Goal: Contribute content: Contribute content

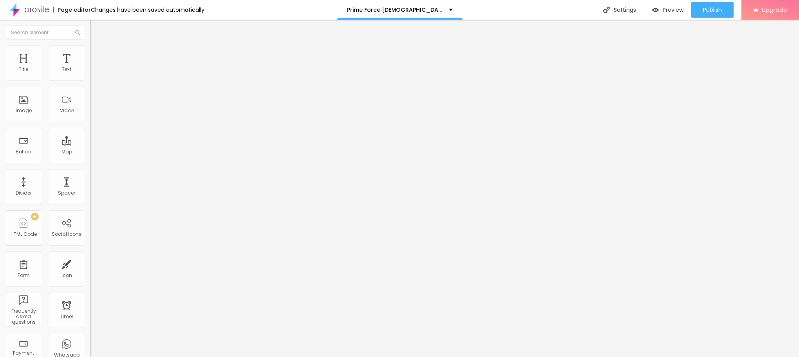
click at [90, 67] on span "Add image" at bounding box center [106, 64] width 32 height 7
click at [90, 47] on img at bounding box center [93, 48] width 7 height 7
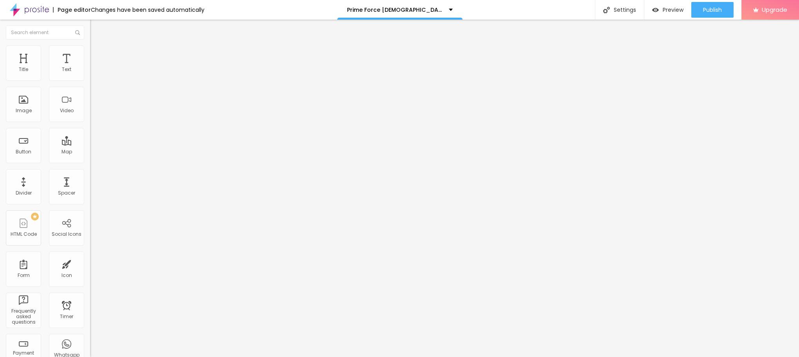
type input "95"
type input "90"
type input "85"
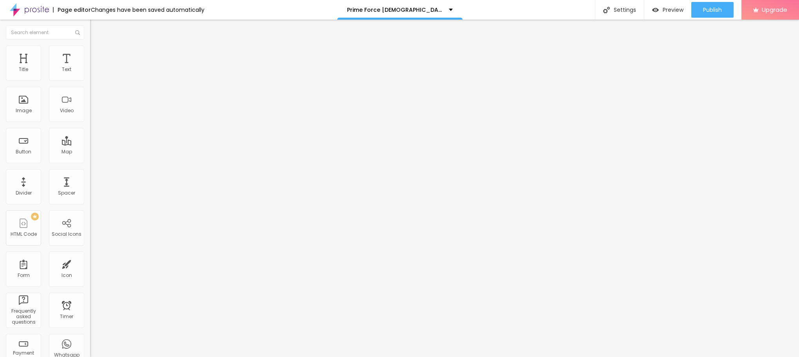
type input "85"
type input "80"
type input "75"
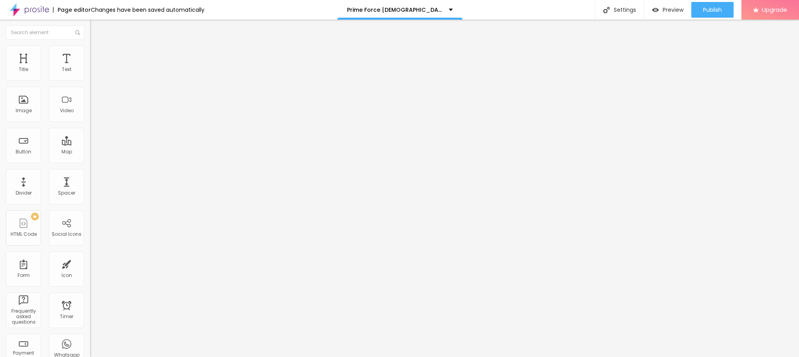
type input "70"
type input "65"
type input "60"
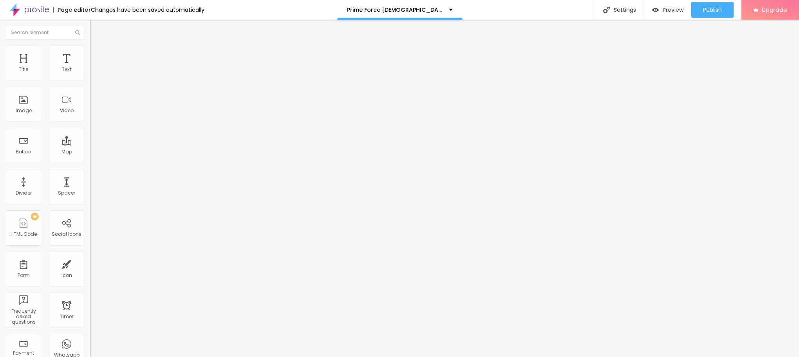
type input "60"
type input "55"
type input "50"
drag, startPoint x: 80, startPoint y: 86, endPoint x: 42, endPoint y: 87, distance: 38.8
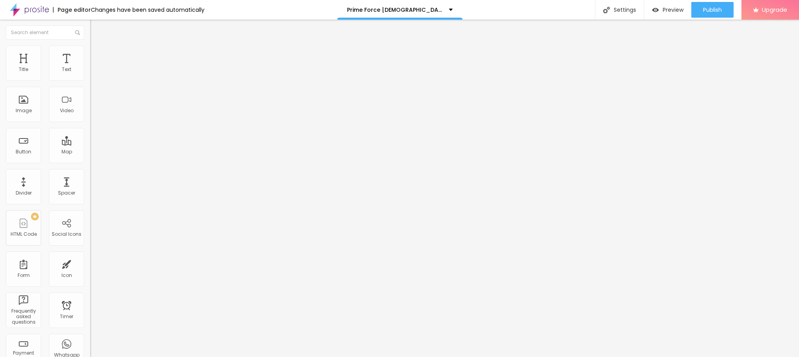
type input "50"
click at [90, 80] on input "range" at bounding box center [115, 77] width 51 height 6
click at [97, 46] on span "Content" at bounding box center [106, 43] width 19 height 7
drag, startPoint x: 39, startPoint y: 213, endPoint x: 23, endPoint y: 217, distance: 16.5
click at [90, 179] on div "Change image Image description (Alt) Align Aspect Ratio Original Cinema 16:9 De…" at bounding box center [135, 120] width 90 height 118
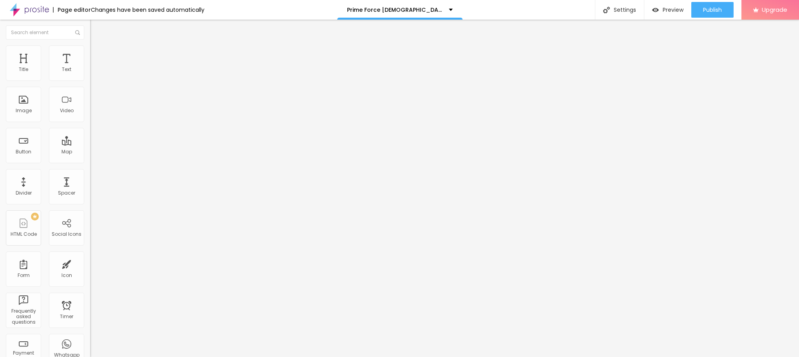
paste input "[URL][DOMAIN_NAME][DEMOGRAPHIC_DATA][MEDICAL_DATA]"
type input "[URL][DOMAIN_NAME][DEMOGRAPHIC_DATA][MEDICAL_DATA]"
click at [96, 30] on div "Edit Image" at bounding box center [116, 28] width 41 height 6
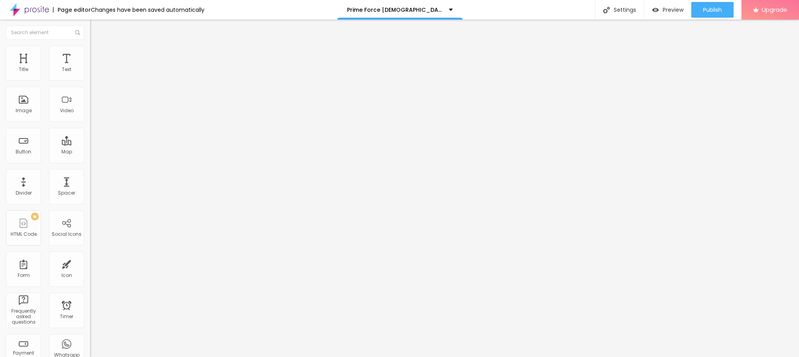
drag, startPoint x: 34, startPoint y: 85, endPoint x: 0, endPoint y: 85, distance: 34.1
click at [90, 85] on div "Text Click me Align Size Default Small Default Big Link URL https:// Open in ne…" at bounding box center [135, 118] width 90 height 114
paste input "😍👇SHOP NOW😍👇"
type input "😍👇SHOP NOW😍👇"
click at [90, 120] on span "Default" at bounding box center [98, 120] width 17 height 7
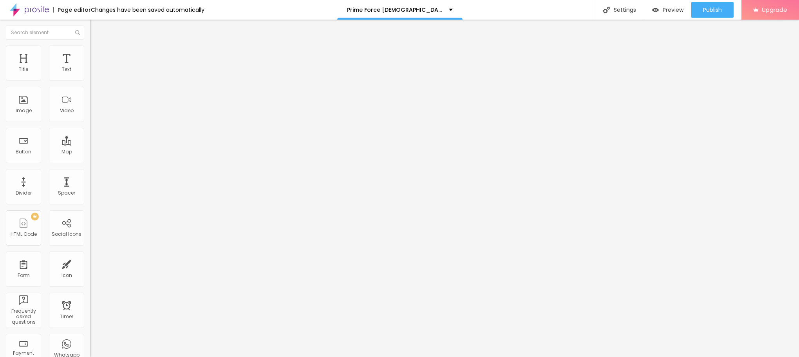
click at [90, 127] on div "Small" at bounding box center [135, 125] width 90 height 5
drag, startPoint x: 33, startPoint y: 196, endPoint x: 0, endPoint y: 198, distance: 33.4
click at [90, 175] on div "Text 😍👇SHOP NOW😍👇 Align Size Small Small Default Big Link URL https:// Open in …" at bounding box center [135, 118] width 90 height 114
paste input "[URL][DOMAIN_NAME][DEMOGRAPHIC_DATA][MEDICAL_DATA]"
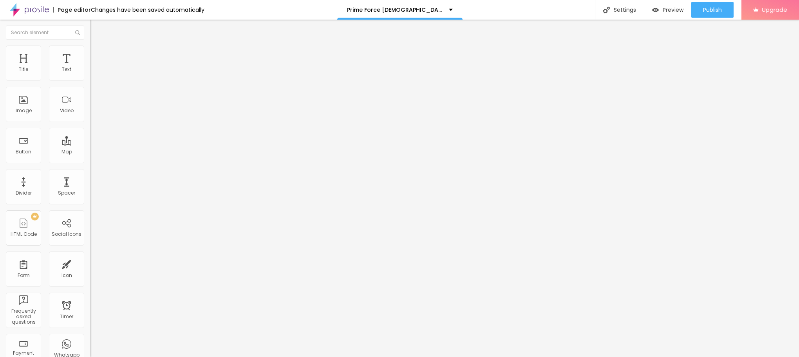
type input "[URL][DOMAIN_NAME][DEMOGRAPHIC_DATA][MEDICAL_DATA]"
click at [97, 54] on span "Advanced" at bounding box center [109, 50] width 25 height 7
click at [90, 45] on li "Style" at bounding box center [135, 42] width 90 height 8
click at [93, 114] on icon "button" at bounding box center [95, 111] width 5 height 5
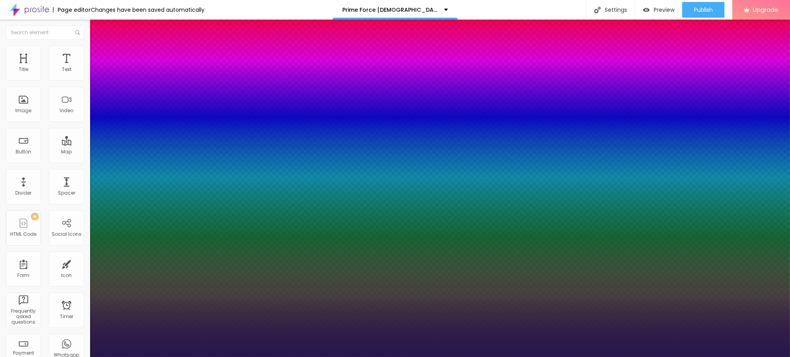
type input "1"
type input "17"
type input "1"
type input "19"
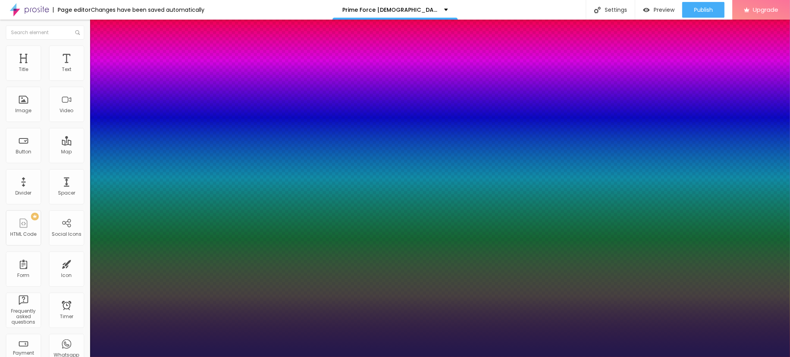
type input "19"
type input "1"
type input "22"
type input "1"
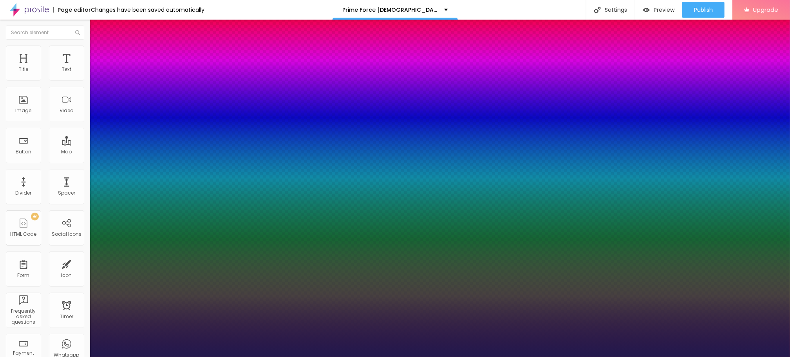
type input "23"
type input "1"
type input "27"
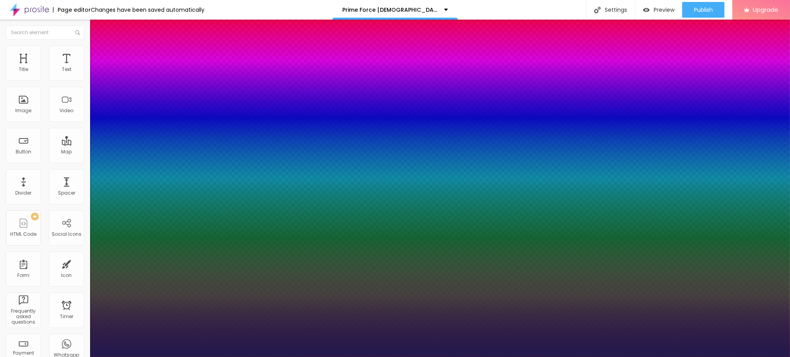
type input "1"
type input "28"
type input "1"
type input "29"
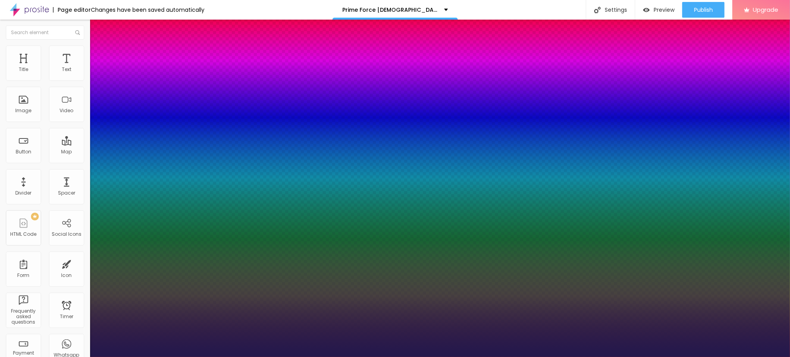
type input "29"
type input "1"
type input "30"
type input "1"
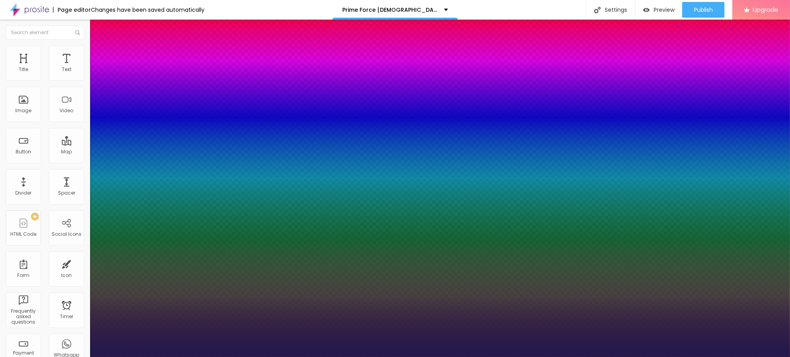
type input "38"
type input "1"
type input "40"
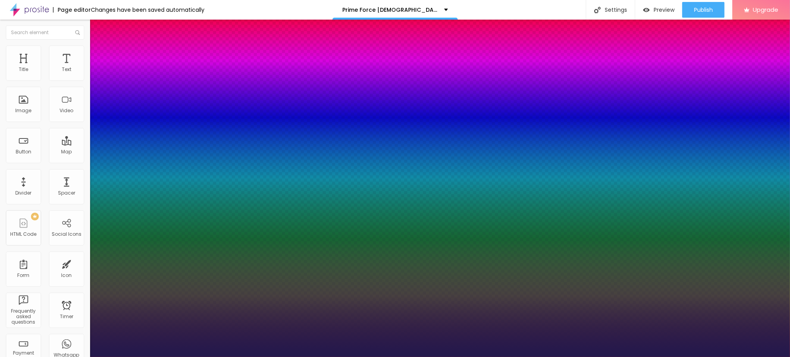
type input "1"
type input "41"
type input "1"
drag, startPoint x: 105, startPoint y: 220, endPoint x: 121, endPoint y: 219, distance: 16.5
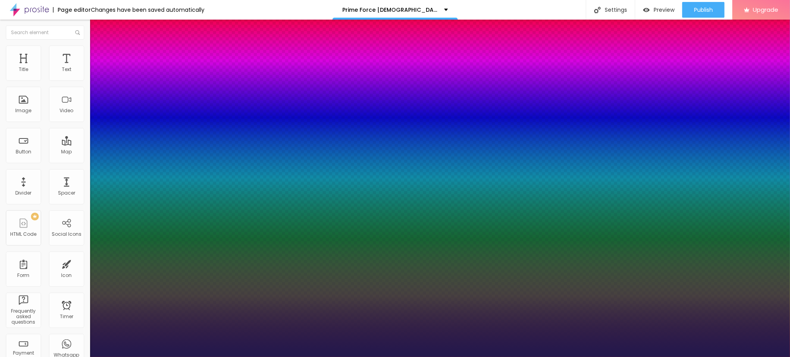
type input "41"
click at [374, 356] on div at bounding box center [395, 357] width 790 height 0
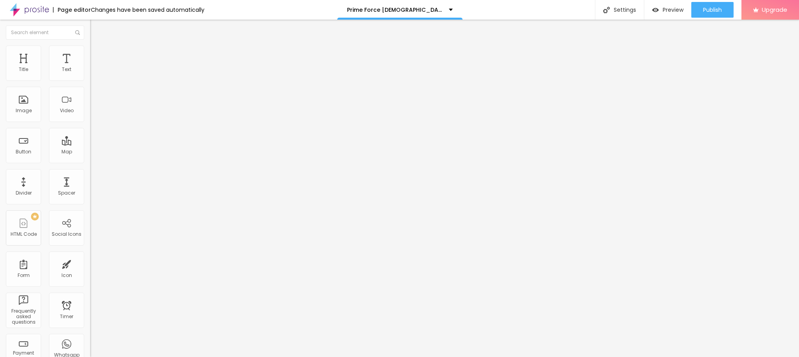
click at [93, 73] on icon "button" at bounding box center [95, 70] width 5 height 5
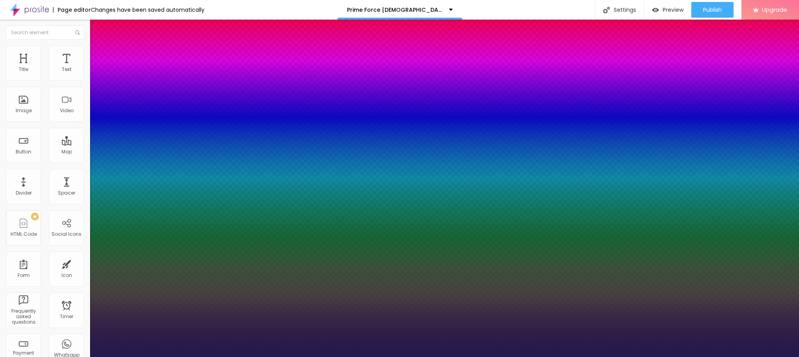
type input "1"
type input "20"
type input "1"
type input "33"
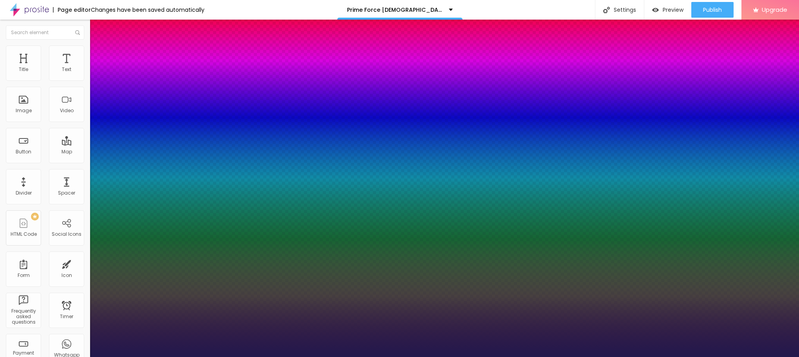
type input "33"
type input "1"
type input "32"
type input "1"
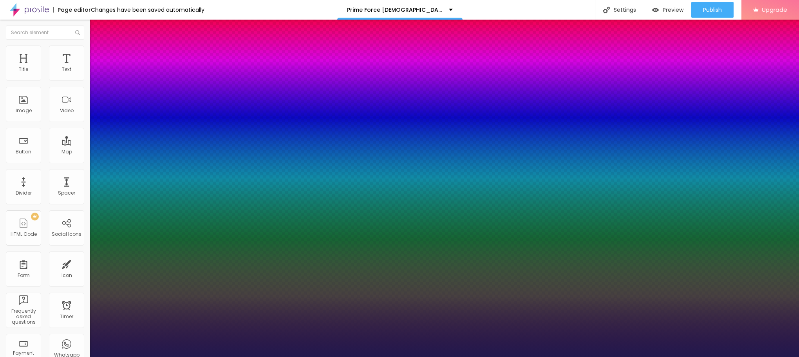
type input "27"
type input "1"
type input "25"
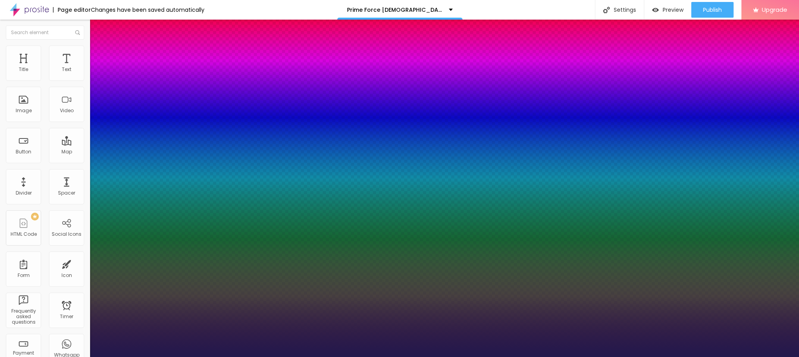
type input "1"
type input "23"
type input "1"
type input "22"
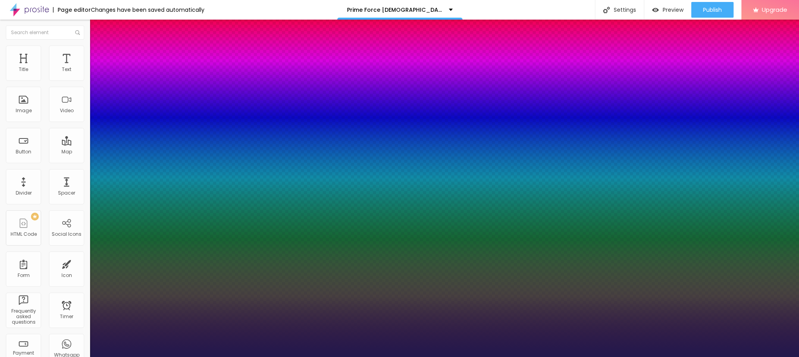
type input "22"
type input "1"
type input "21"
type input "1"
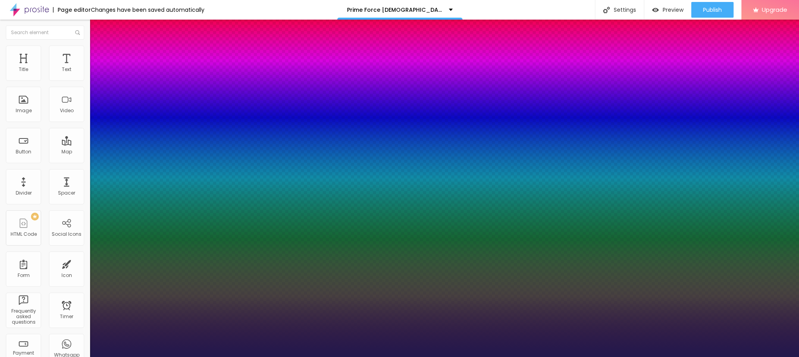
type input "19"
type input "1"
type input "20"
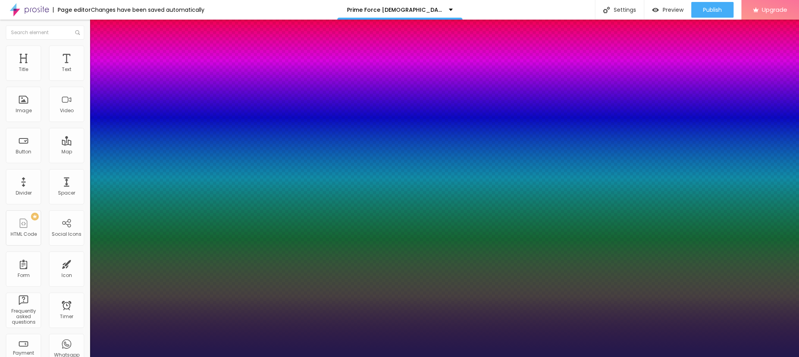
type input "1"
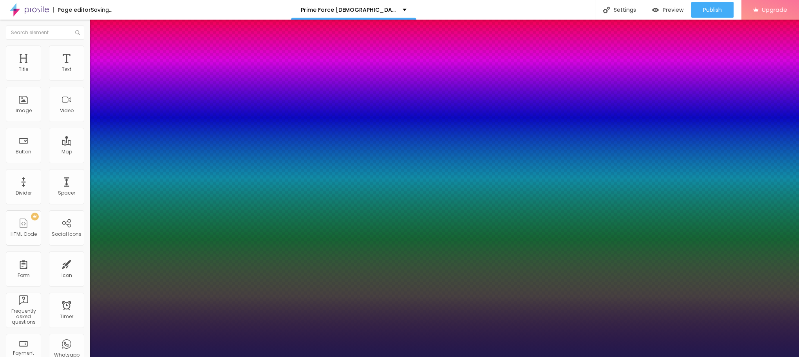
type input "20"
type input "1"
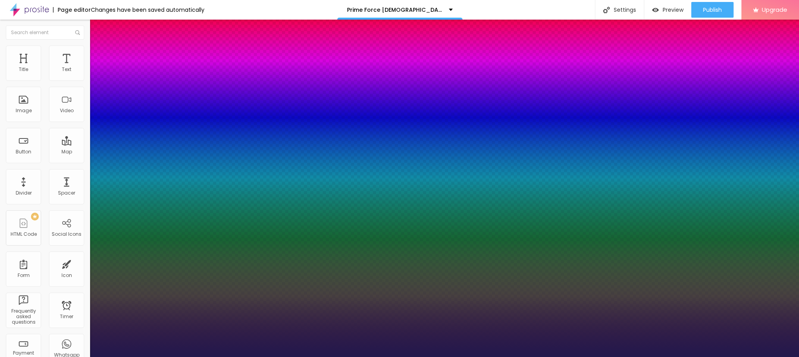
click at [513, 356] on div at bounding box center [399, 357] width 799 height 0
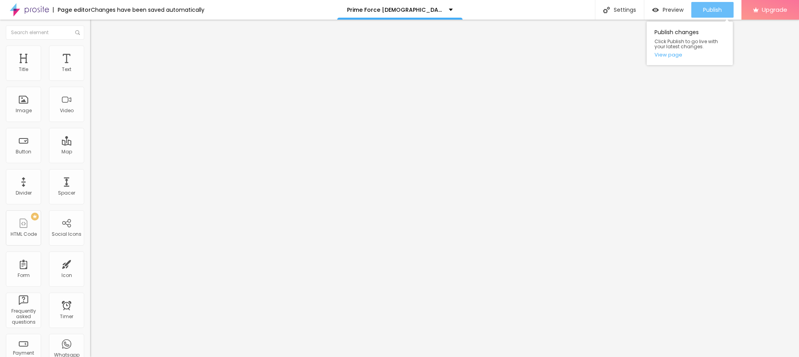
click at [709, 14] on div "Publish" at bounding box center [712, 10] width 19 height 16
click at [677, 53] on link "View page" at bounding box center [690, 54] width 71 height 5
